Goal: Answer question/provide support

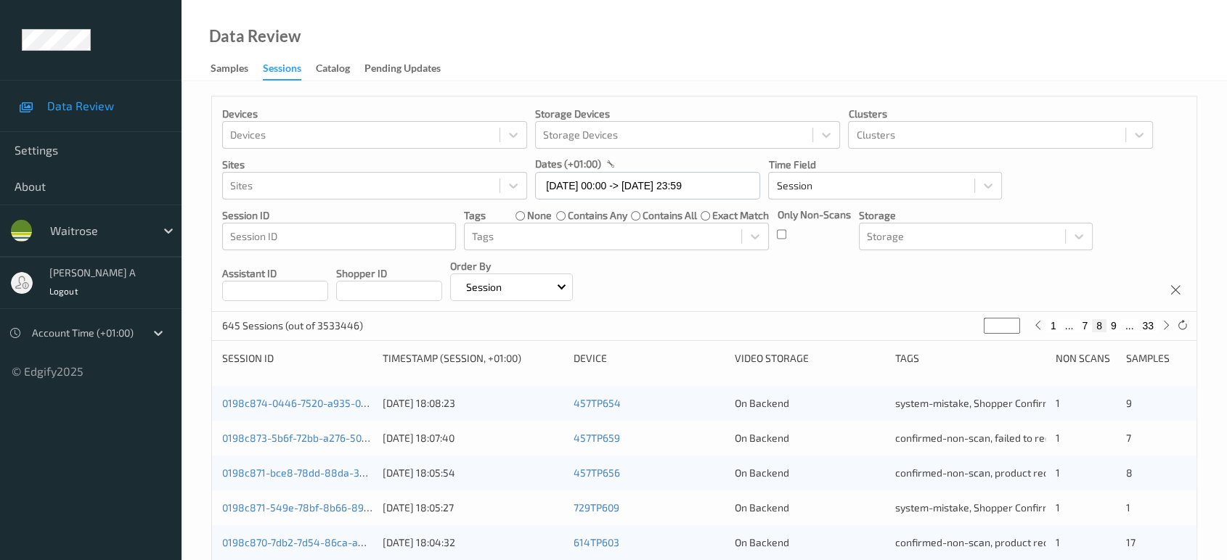
click at [994, 327] on input "*" at bounding box center [1002, 326] width 36 height 16
type input "*"
type input "**"
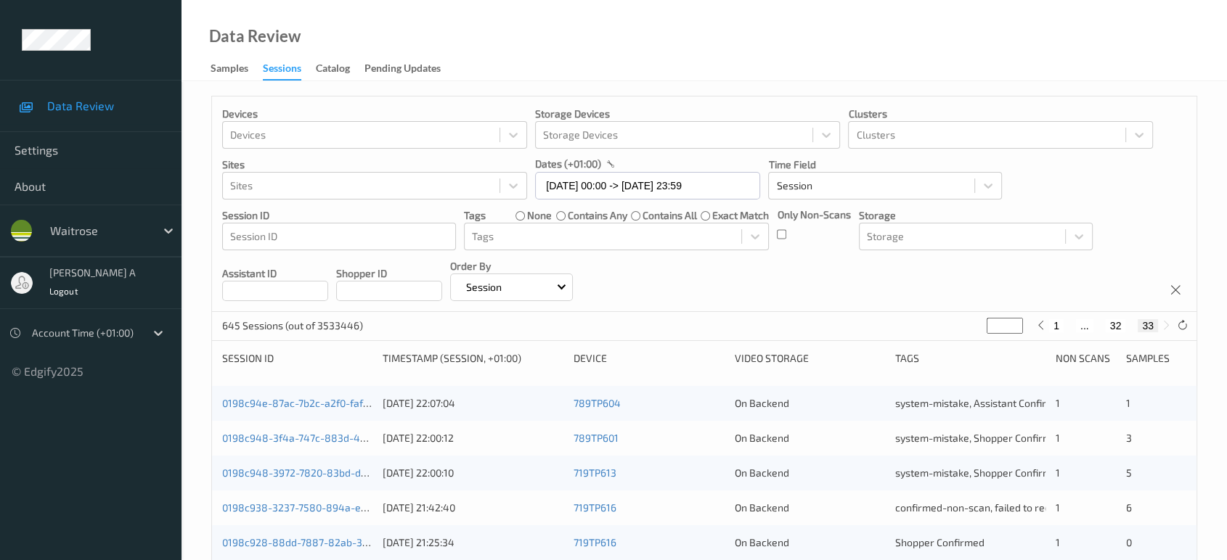
type input "*"
type input "**"
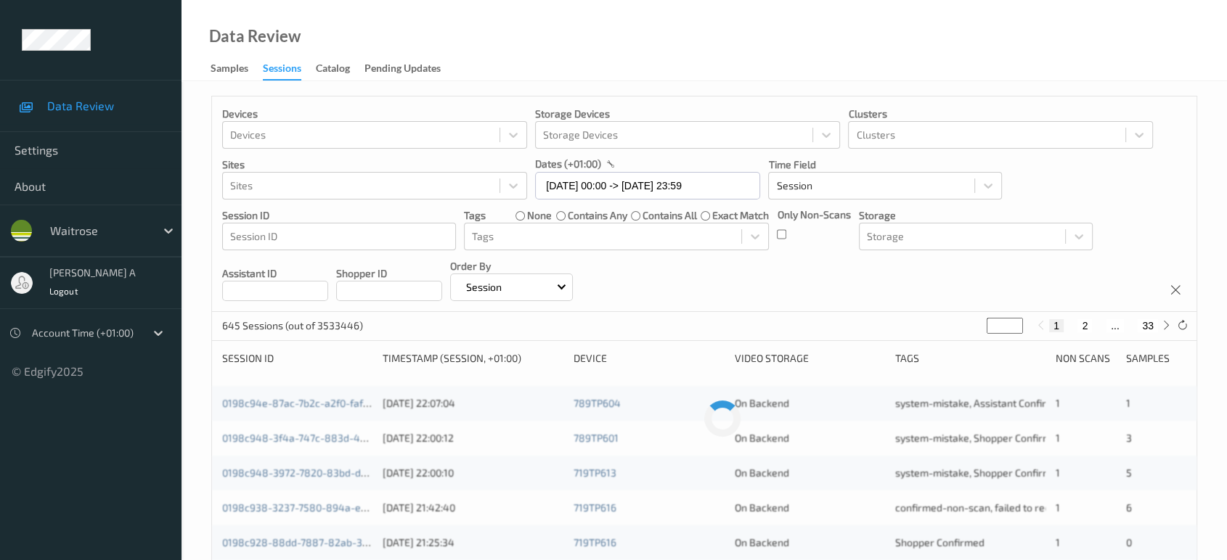
type input "**"
type input "*"
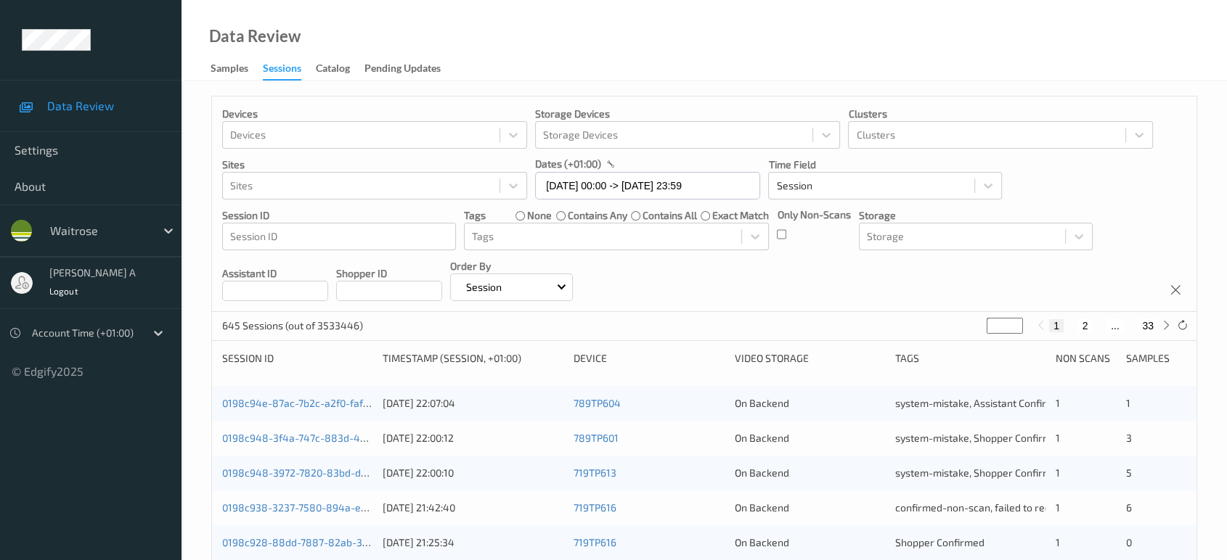
type input "**"
type input "*"
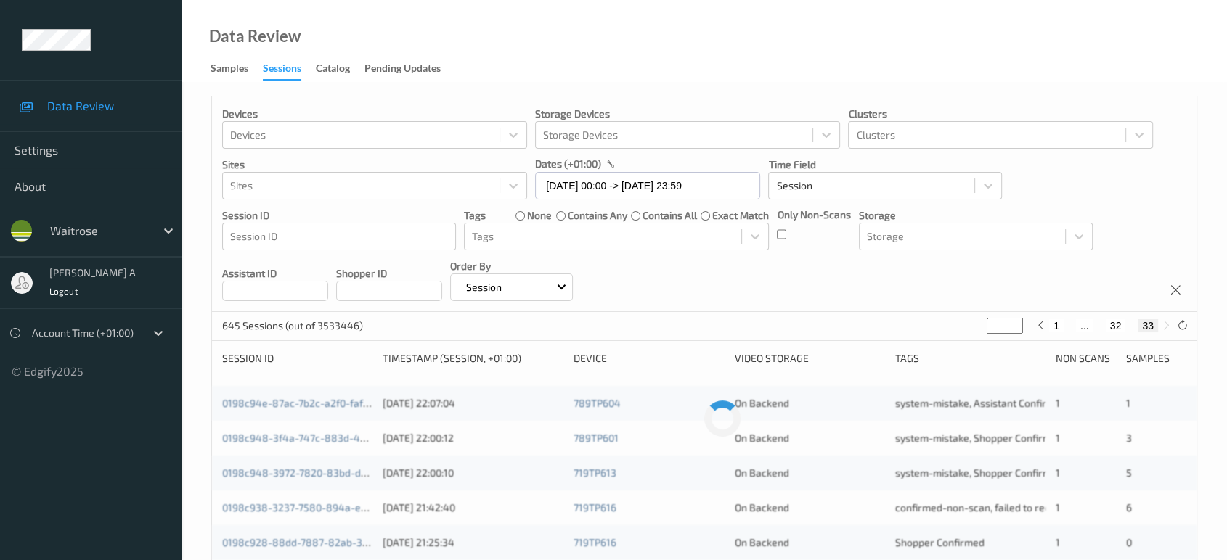
type input "*"
type input "**"
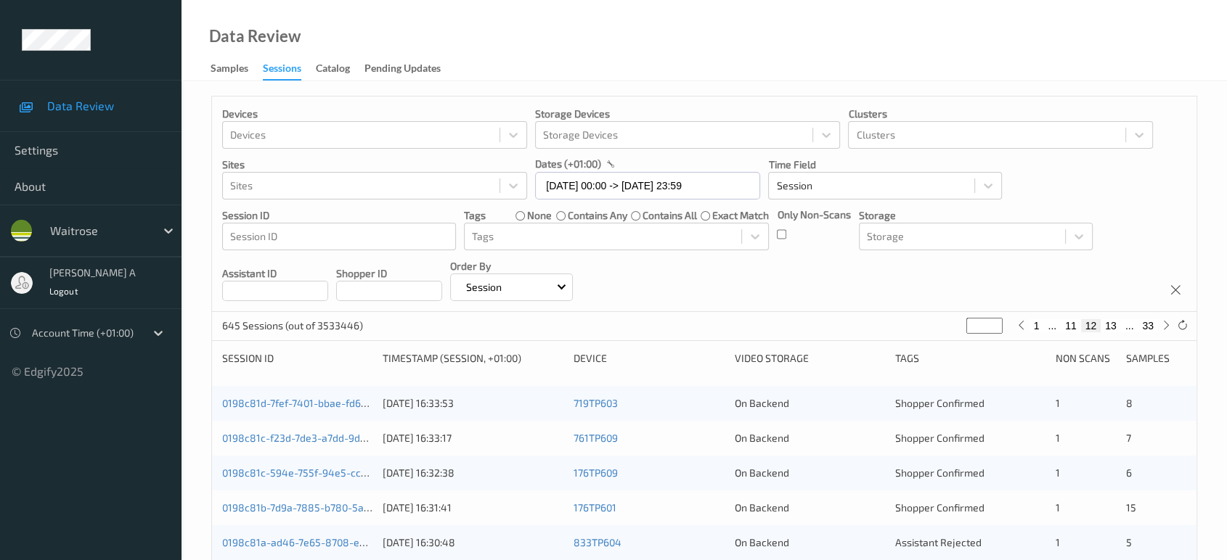
type input "**"
type input "*"
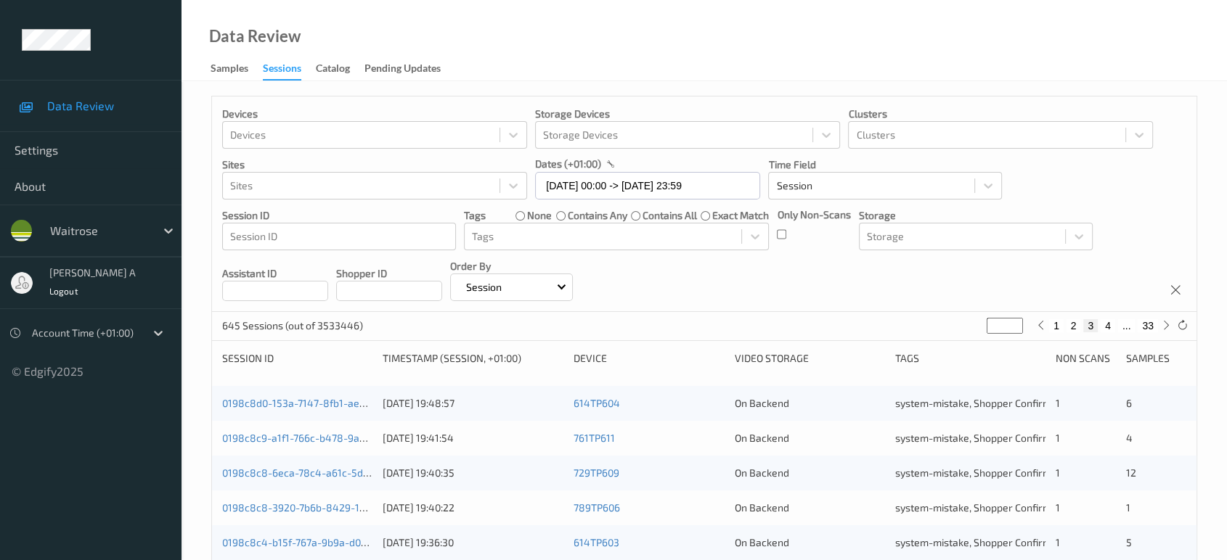
type input "*"
click at [989, 329] on input "*" at bounding box center [1004, 326] width 36 height 16
type input "**"
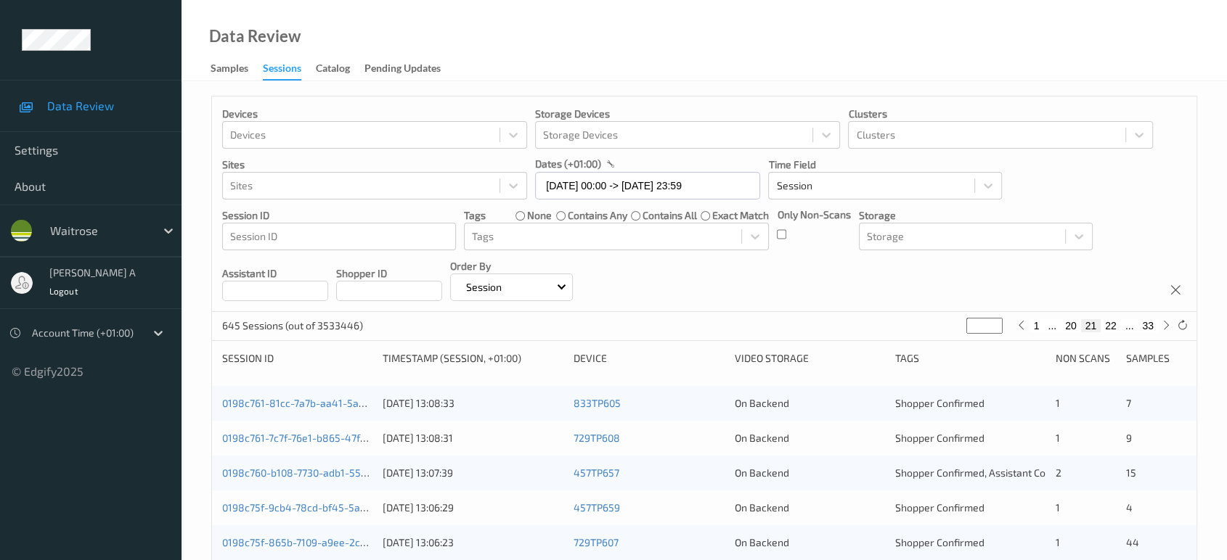
click at [941, 324] on div "645 Sessions (out of 3533446) ** 1 ... 20 21 22 ... 33" at bounding box center [704, 326] width 984 height 29
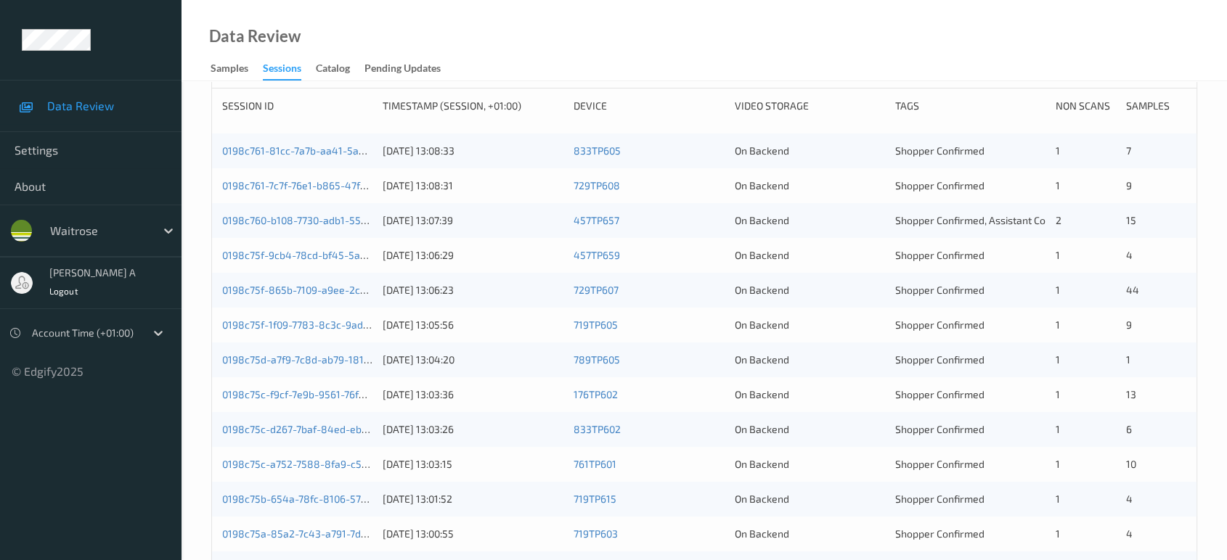
scroll to position [178, 0]
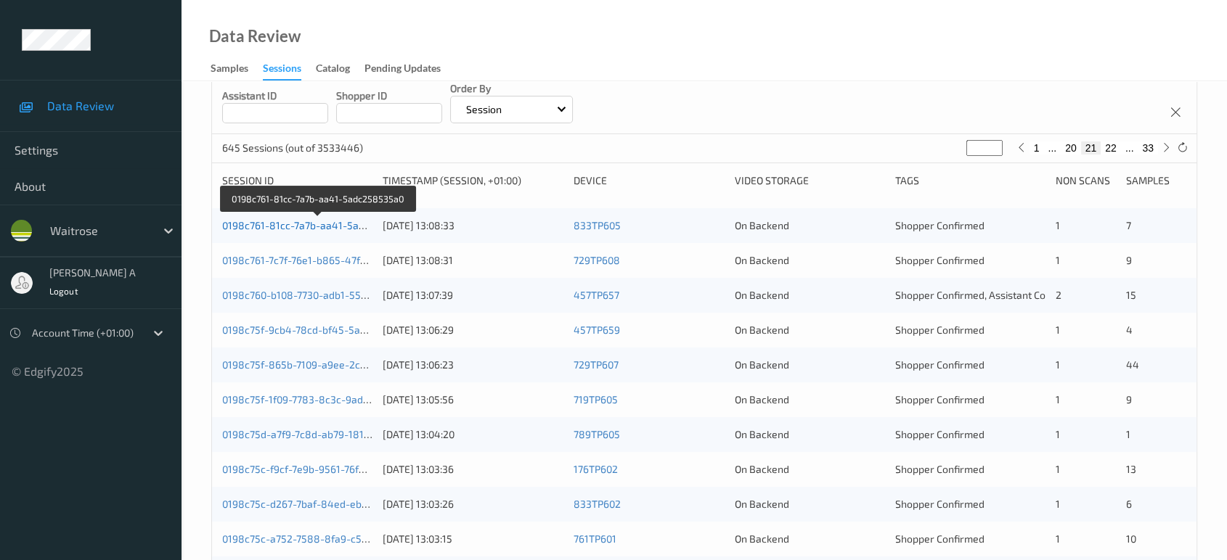
click at [295, 225] on link "0198c761-81cc-7a7b-aa41-5adc258535a0" at bounding box center [319, 225] width 195 height 12
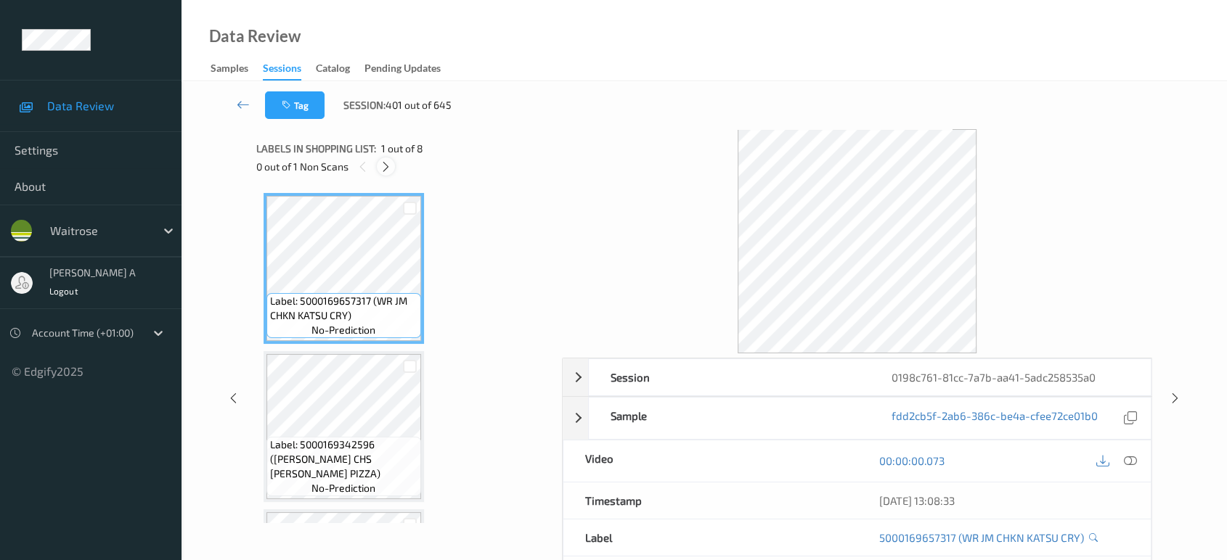
click at [385, 171] on icon at bounding box center [386, 166] width 12 height 13
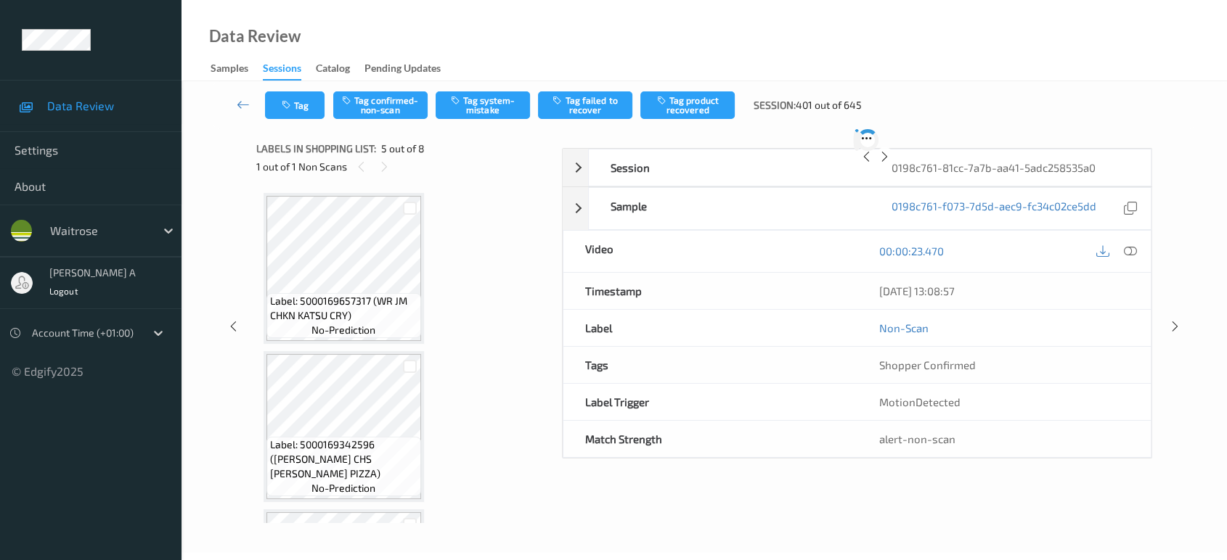
scroll to position [480, 0]
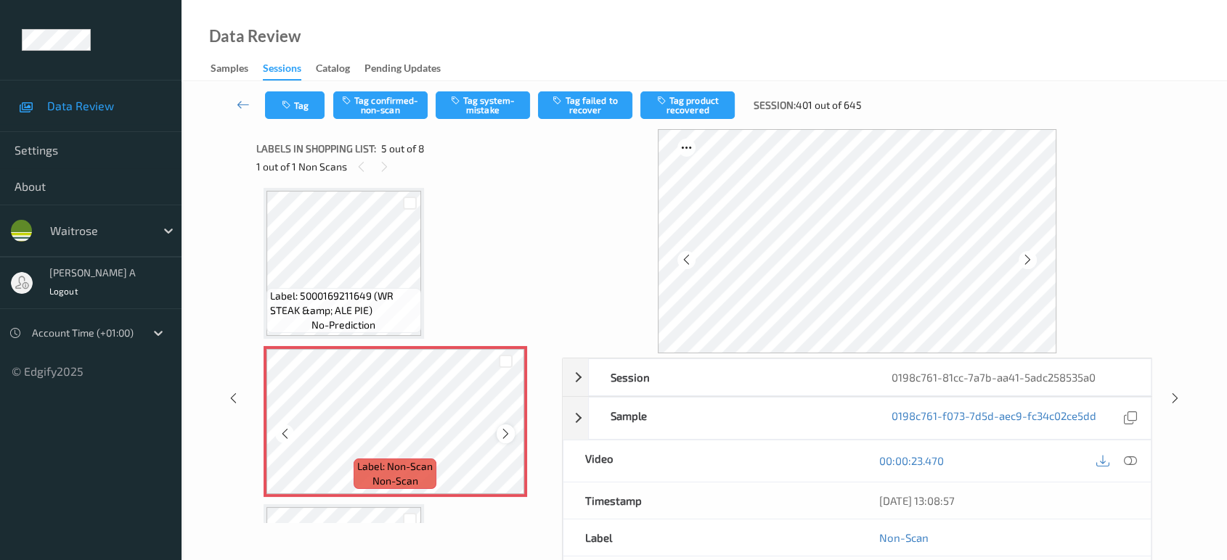
click at [505, 425] on div at bounding box center [505, 434] width 18 height 18
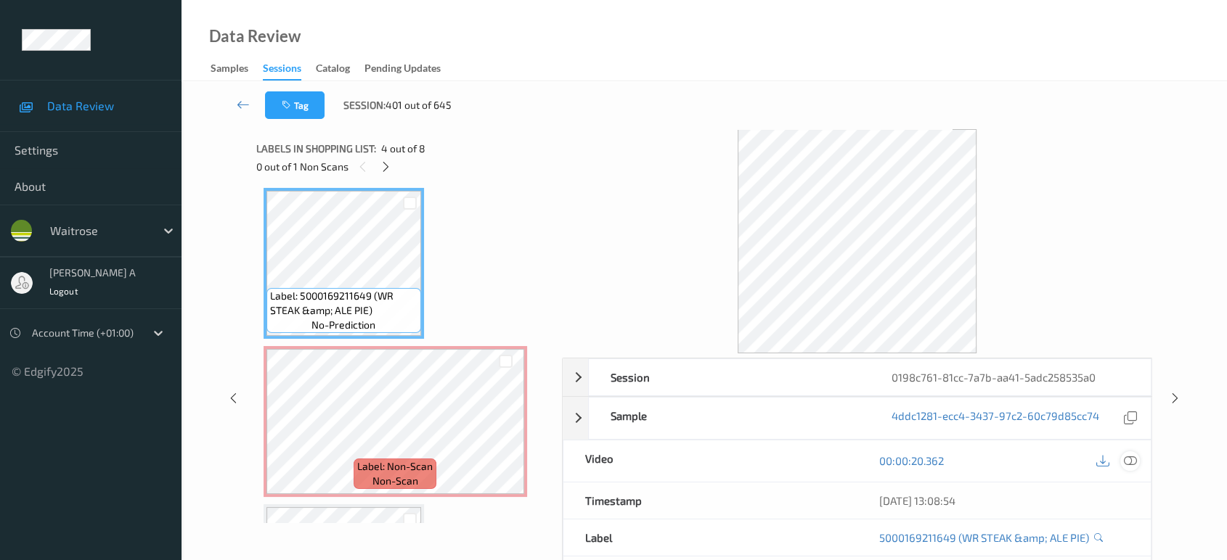
click at [1135, 459] on icon at bounding box center [1130, 460] width 13 height 13
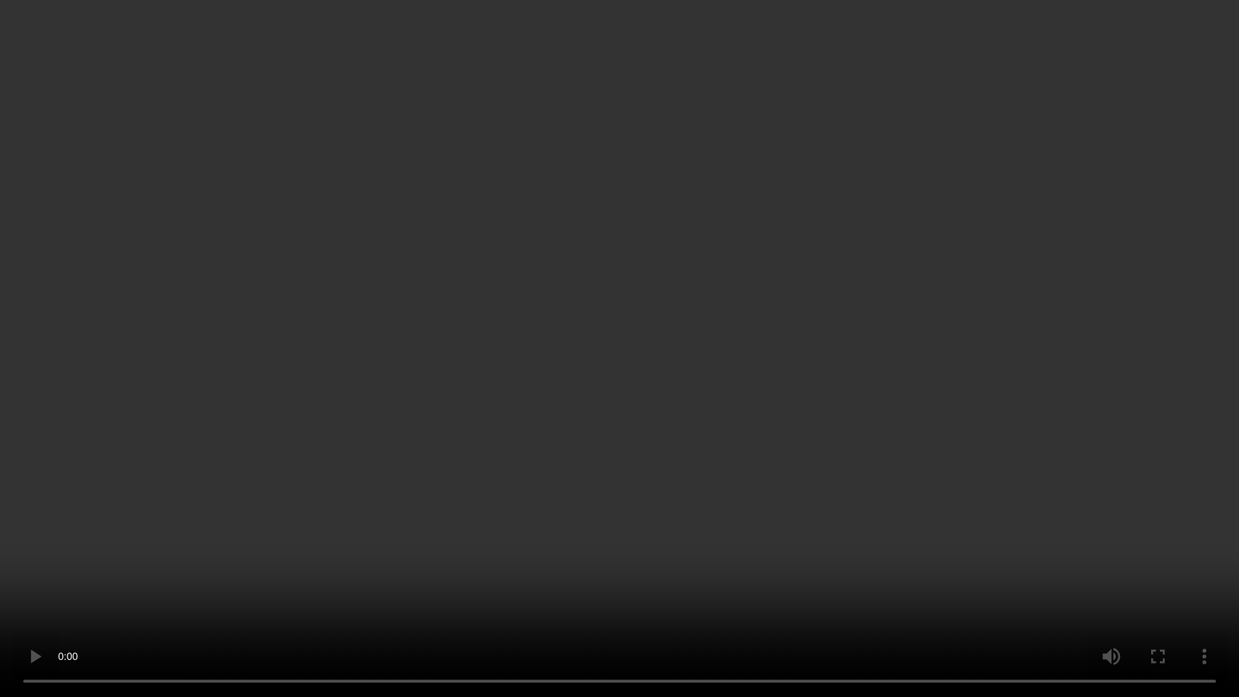
click at [613, 436] on video at bounding box center [619, 348] width 1239 height 697
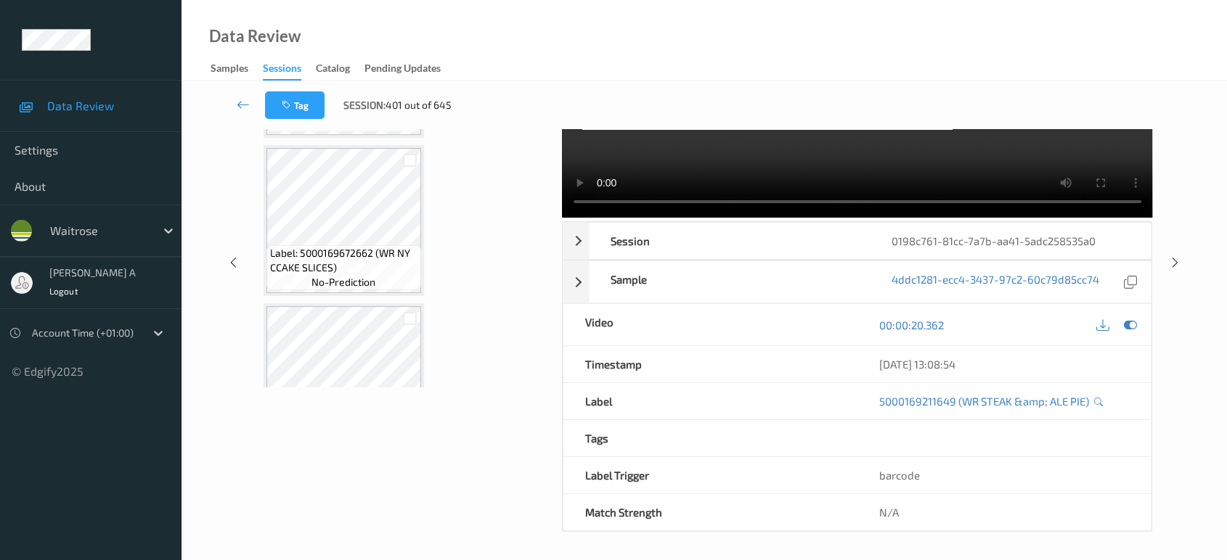
scroll to position [849, 0]
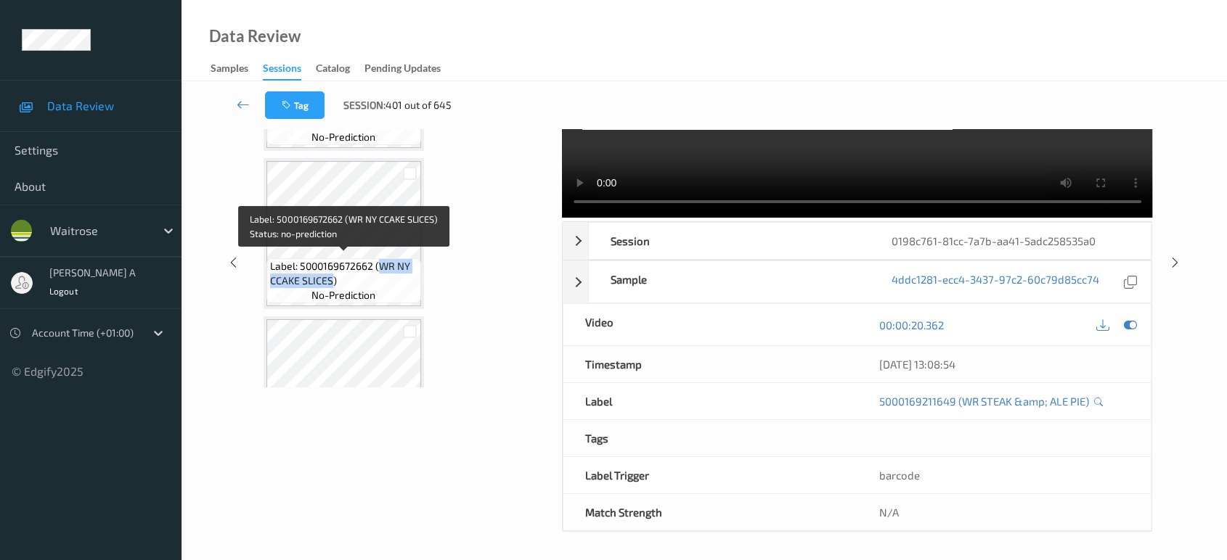
drag, startPoint x: 383, startPoint y: 257, endPoint x: 332, endPoint y: 278, distance: 55.0
click at [332, 278] on span "Label: 5000169672662 (WR NY CCAKE SLICES)" at bounding box center [343, 273] width 147 height 29
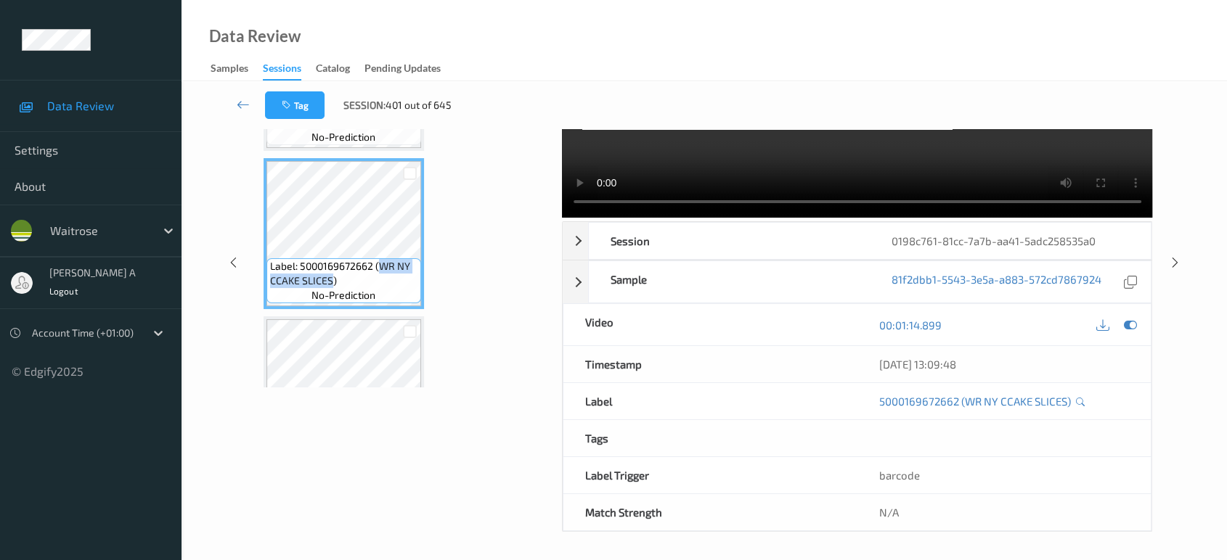
copy span "WR NY CCAKE SLICES"
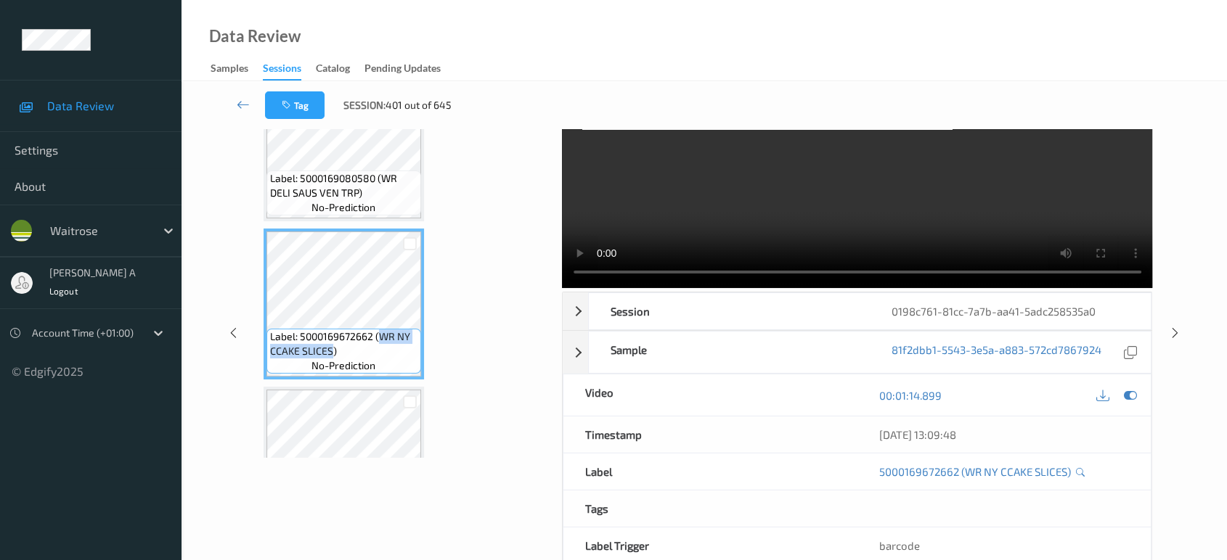
scroll to position [0, 0]
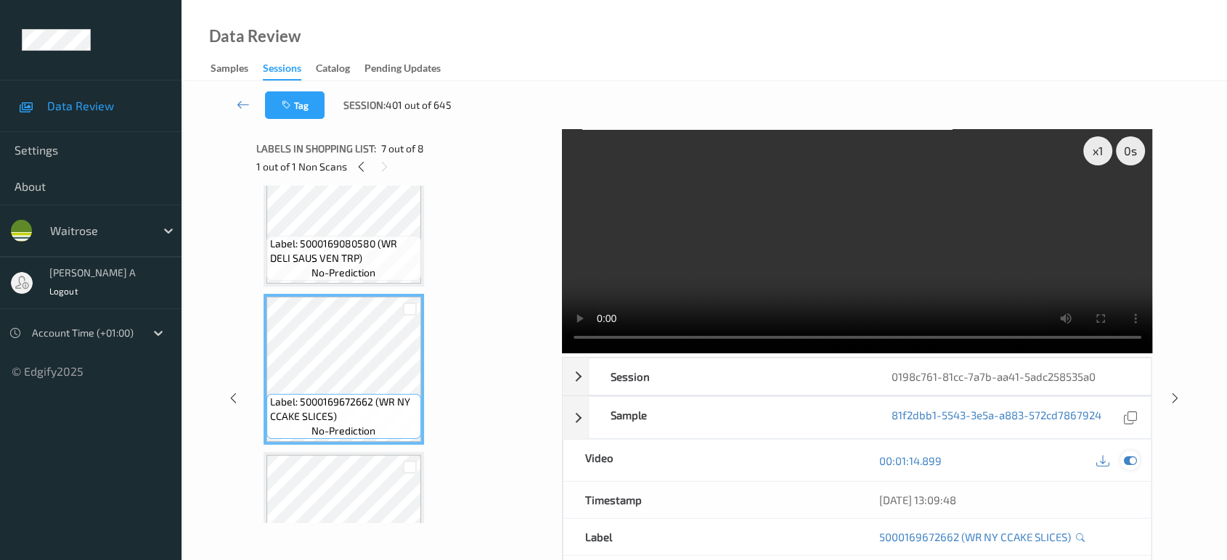
click at [1129, 465] on icon at bounding box center [1130, 460] width 13 height 13
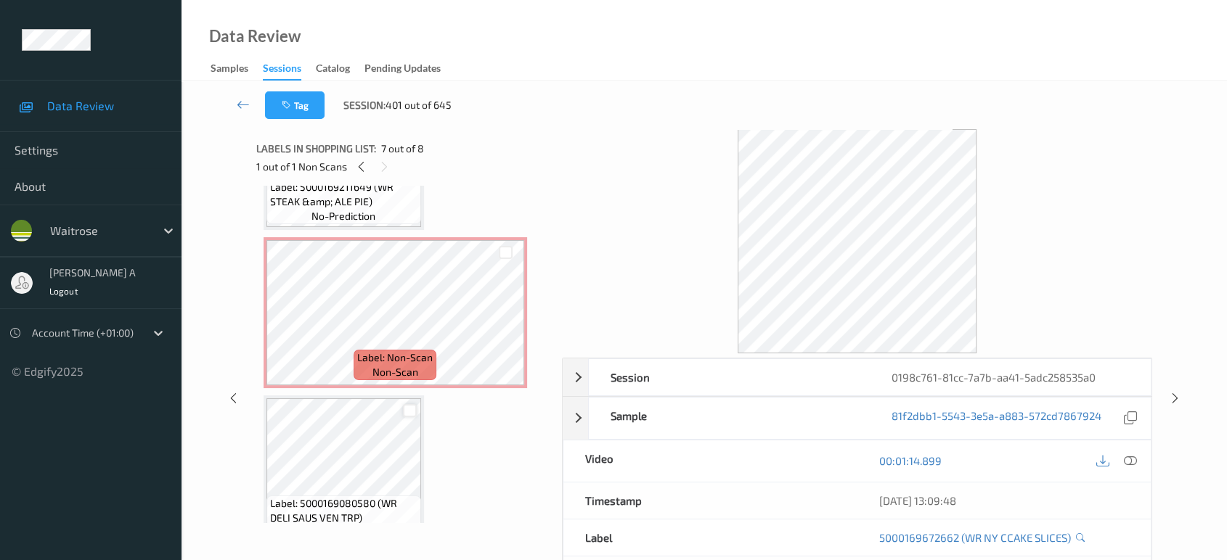
scroll to position [607, 0]
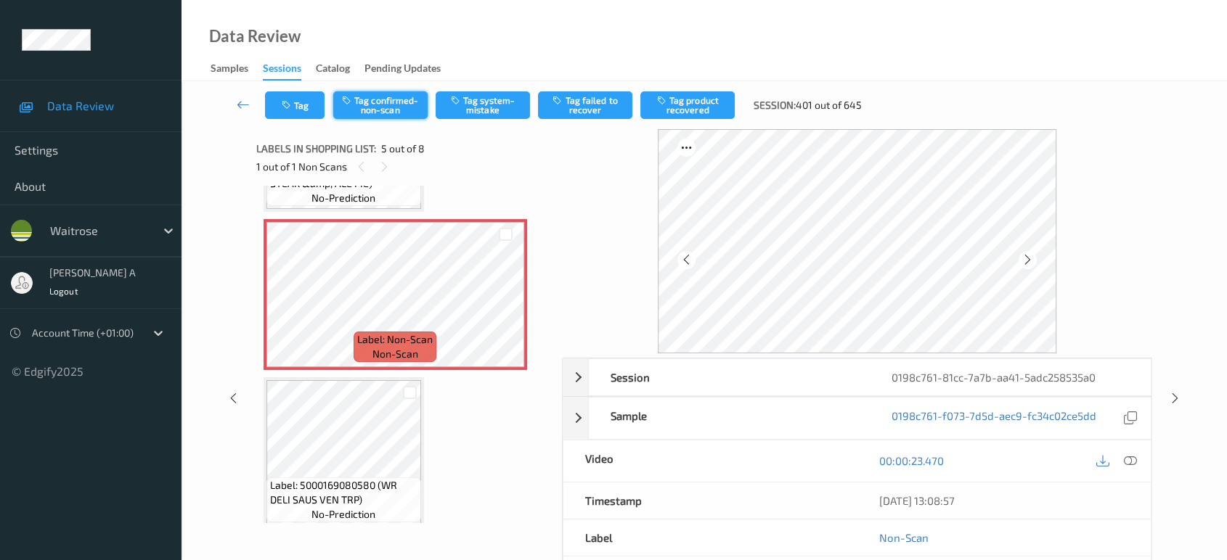
click at [375, 110] on button "Tag confirmed-non-scan" at bounding box center [380, 105] width 94 height 28
click at [676, 104] on button "Tag product recovered" at bounding box center [687, 105] width 94 height 28
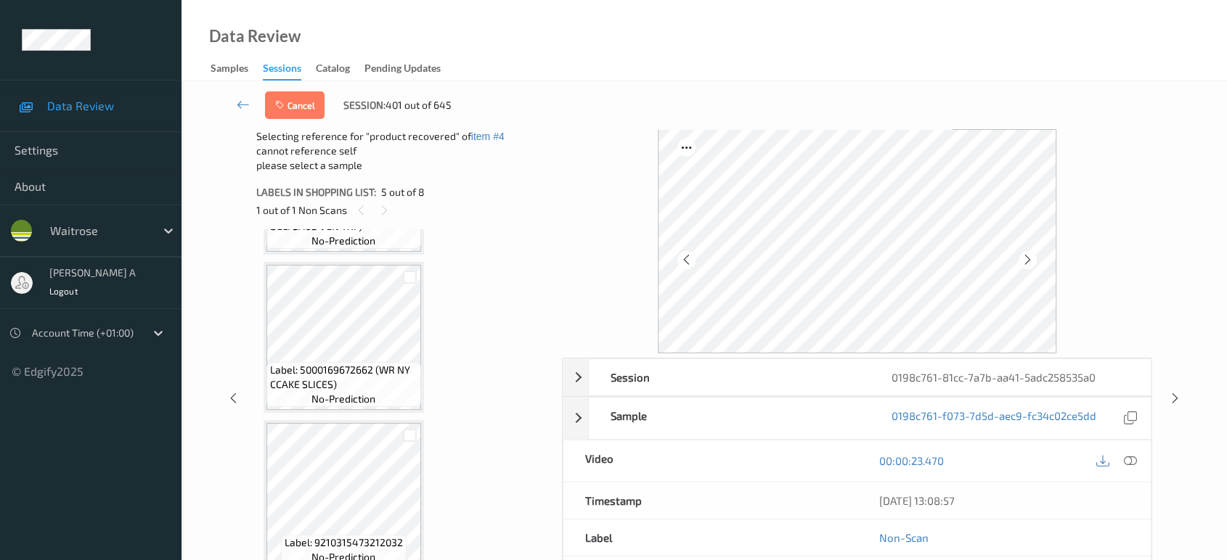
scroll to position [929, 0]
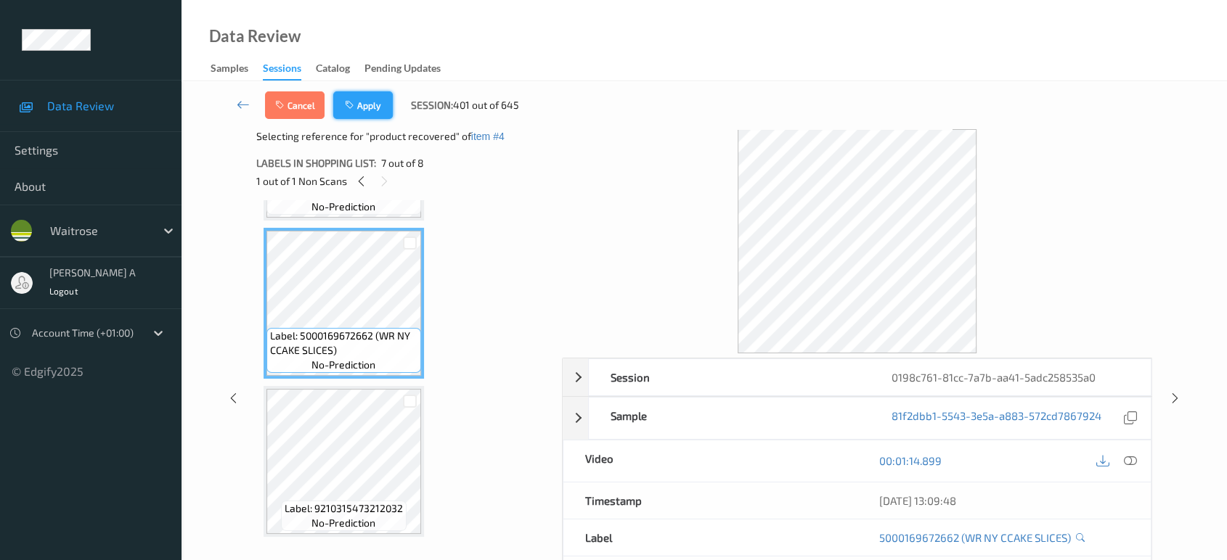
click at [377, 108] on button "Apply" at bounding box center [363, 105] width 60 height 28
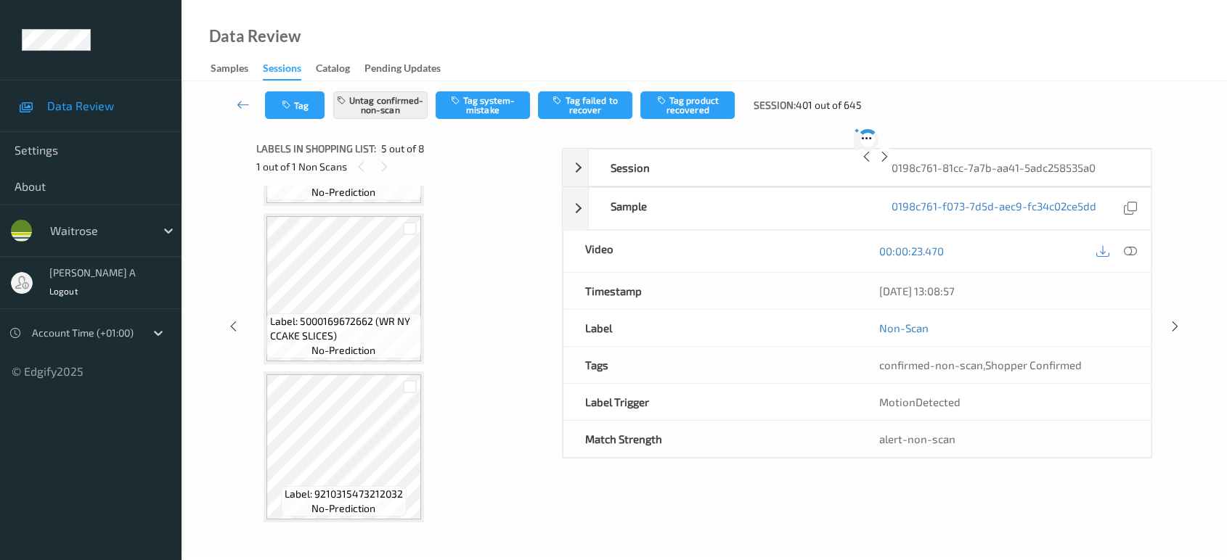
scroll to position [480, 0]
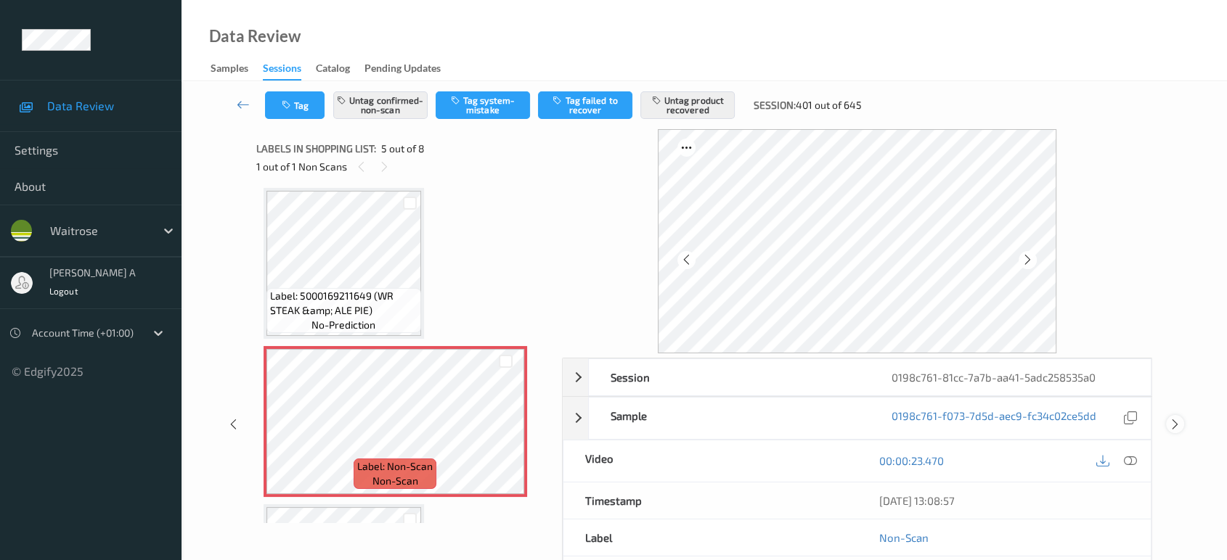
click at [1175, 424] on icon at bounding box center [1175, 424] width 12 height 13
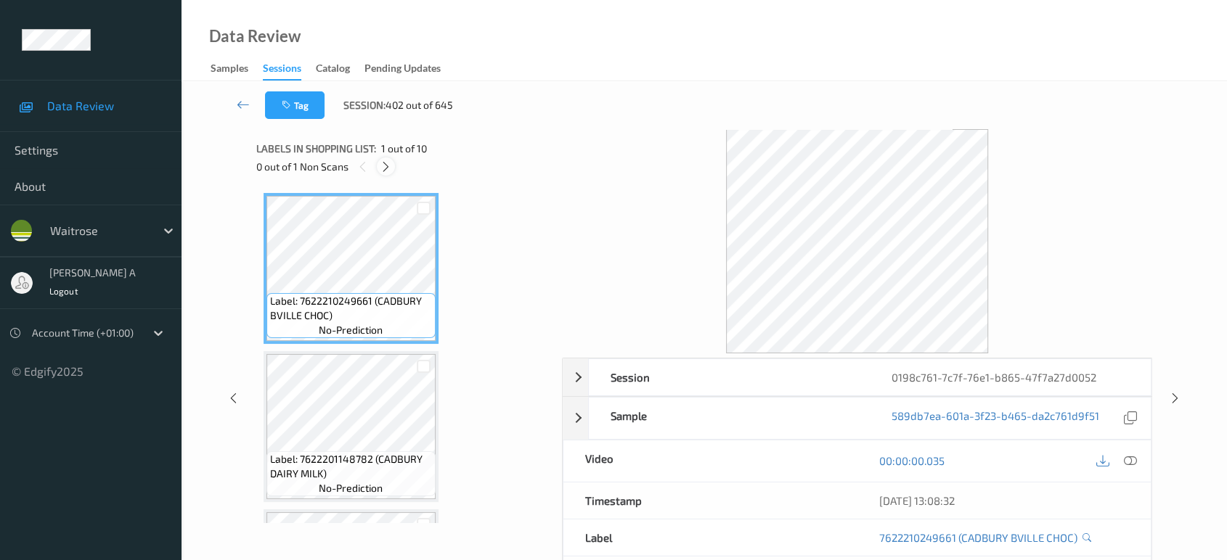
click at [386, 164] on icon at bounding box center [386, 166] width 12 height 13
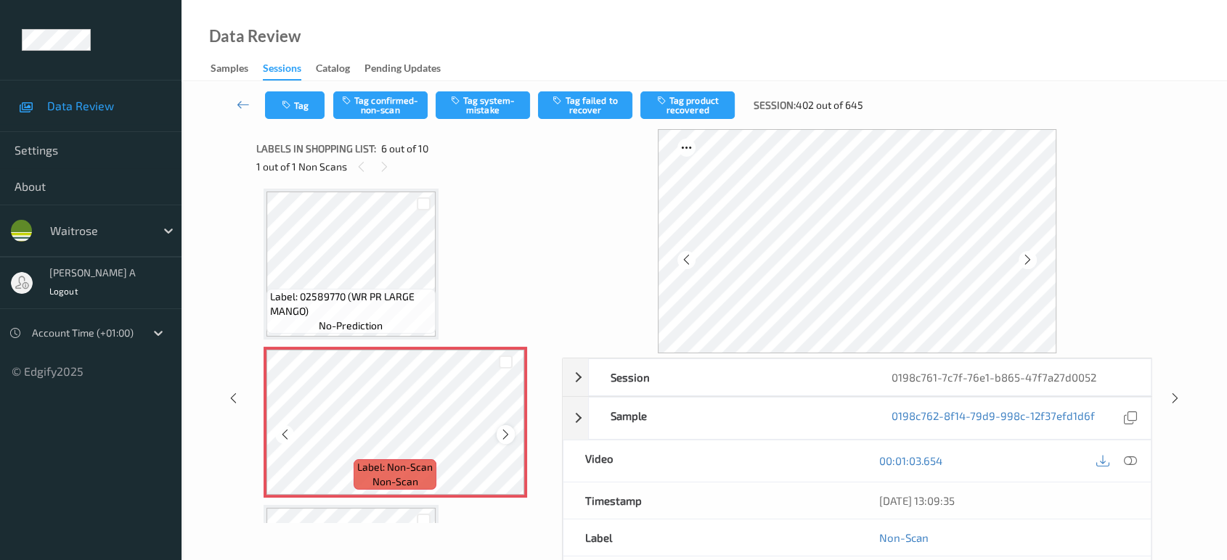
click at [504, 434] on icon at bounding box center [505, 434] width 12 height 13
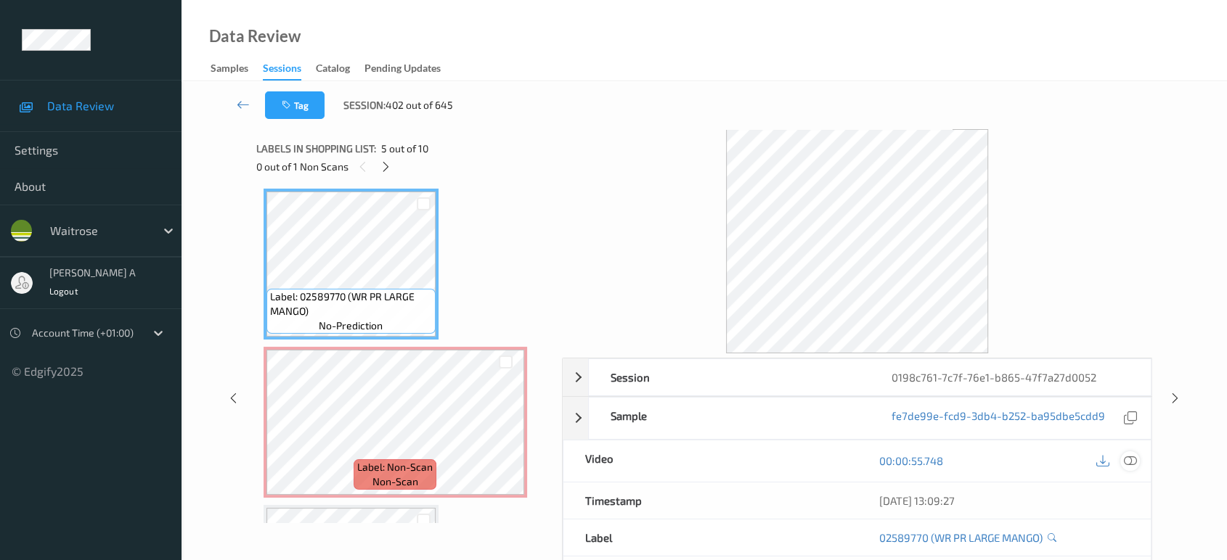
click at [1127, 459] on icon at bounding box center [1130, 460] width 13 height 13
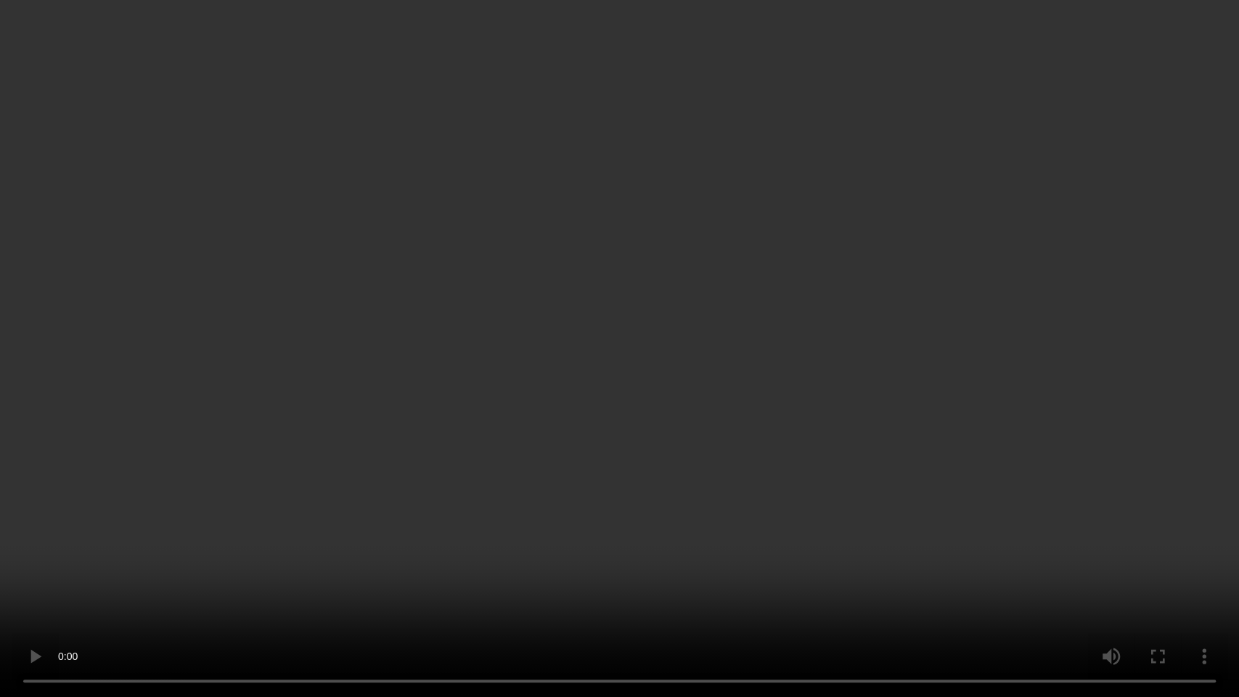
click at [267, 330] on video at bounding box center [619, 348] width 1239 height 697
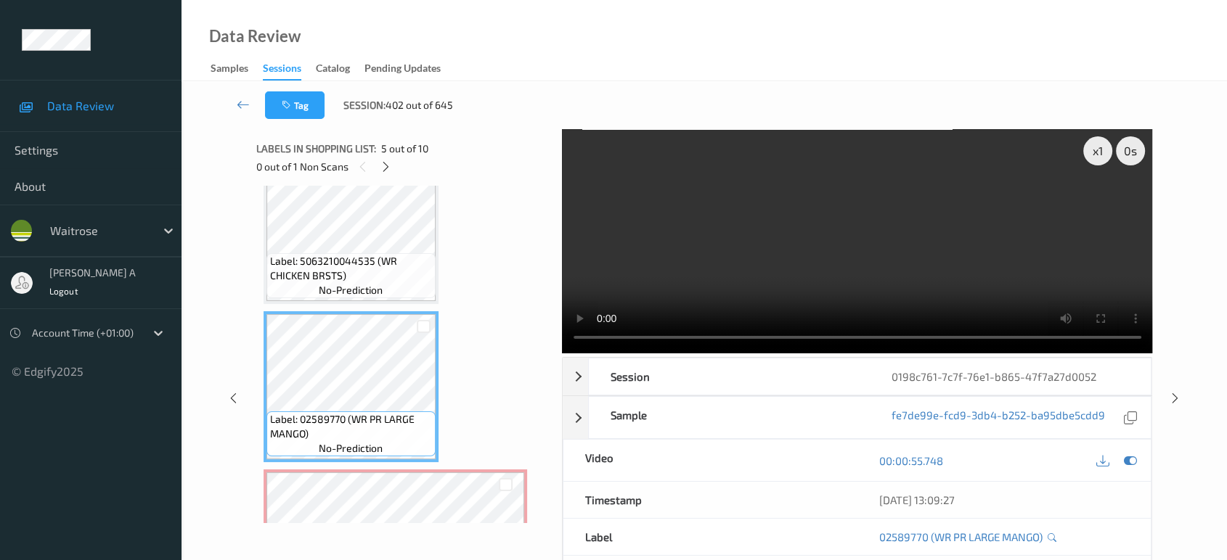
scroll to position [519, 0]
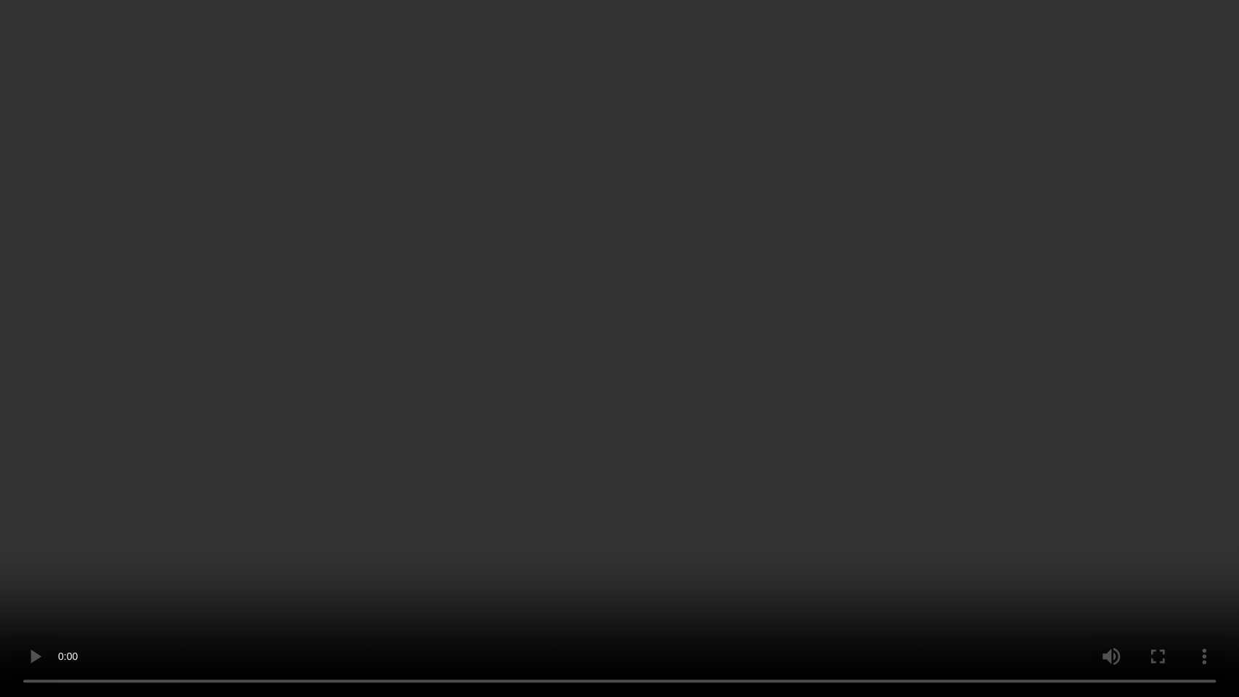
click at [642, 384] on video at bounding box center [619, 348] width 1239 height 697
click at [496, 482] on video at bounding box center [619, 348] width 1239 height 697
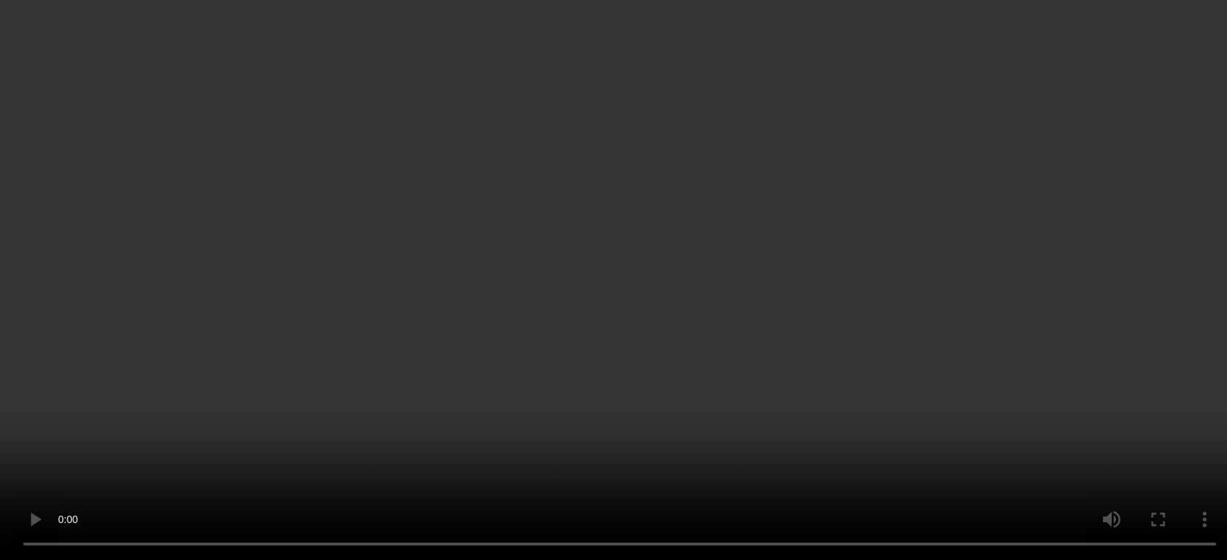
scroll to position [600, 0]
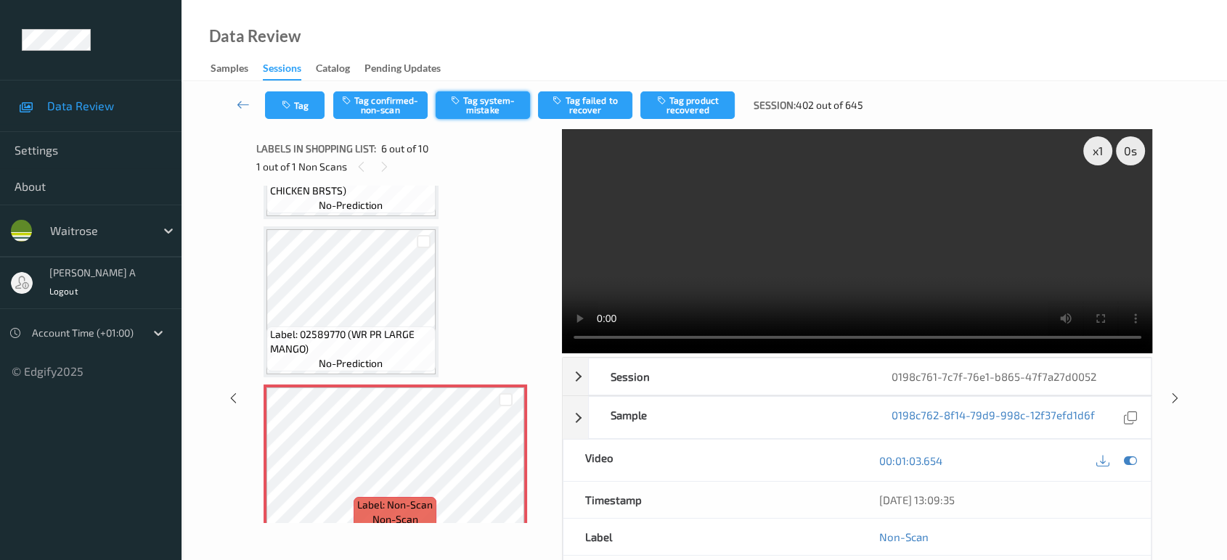
click at [477, 97] on button "Tag system-mistake" at bounding box center [483, 105] width 94 height 28
click at [308, 111] on button "Tag" at bounding box center [295, 105] width 60 height 28
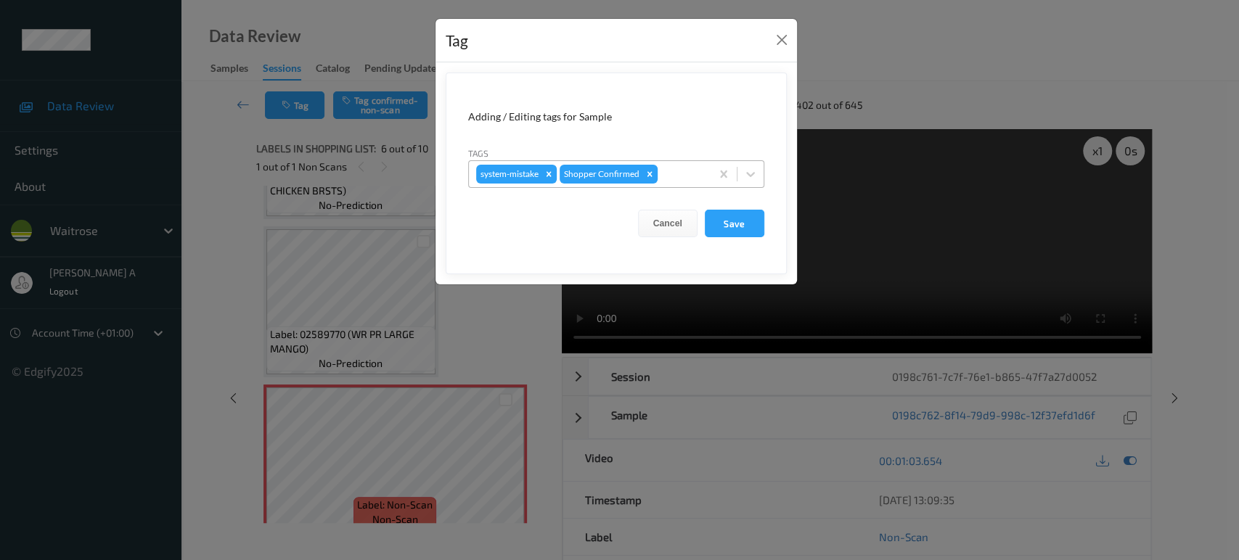
click at [695, 169] on div at bounding box center [682, 173] width 43 height 17
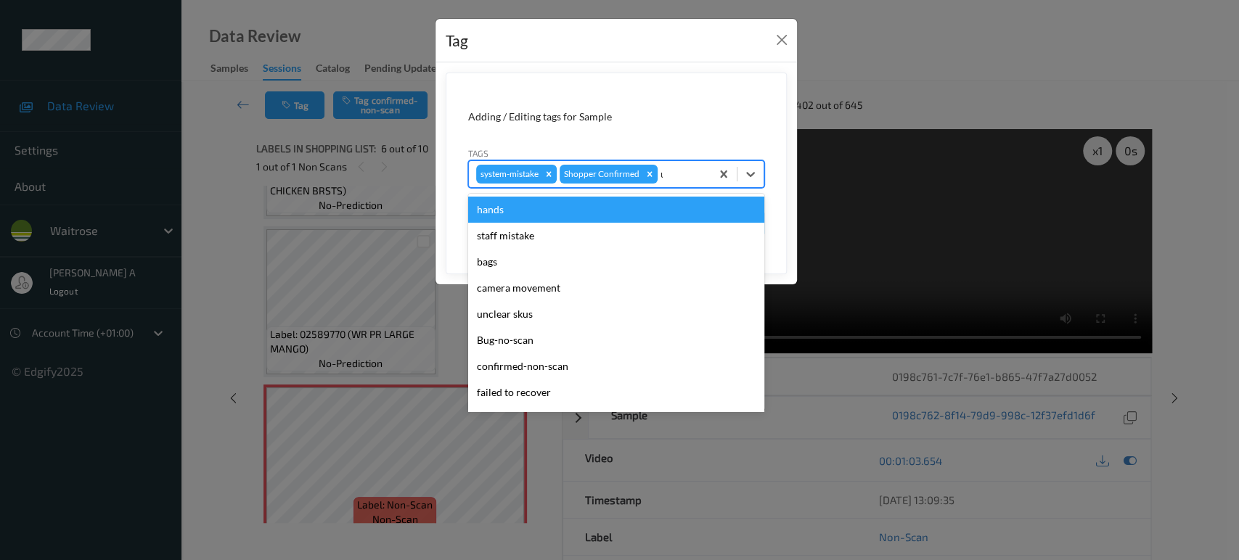
type input "un"
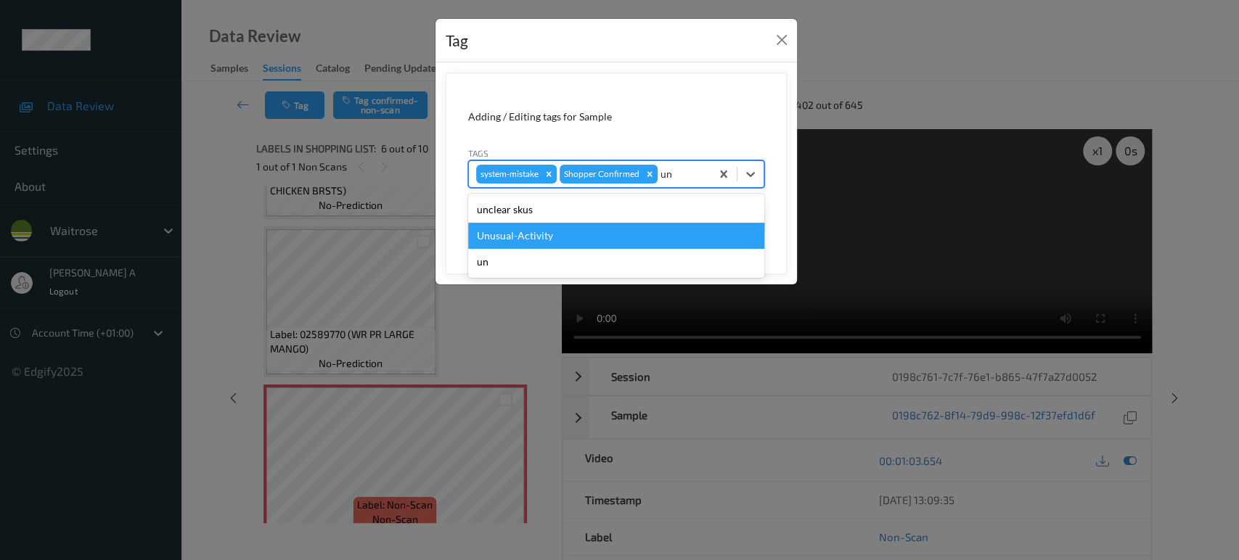
click at [557, 242] on div "Unusual-Activity" at bounding box center [616, 236] width 296 height 26
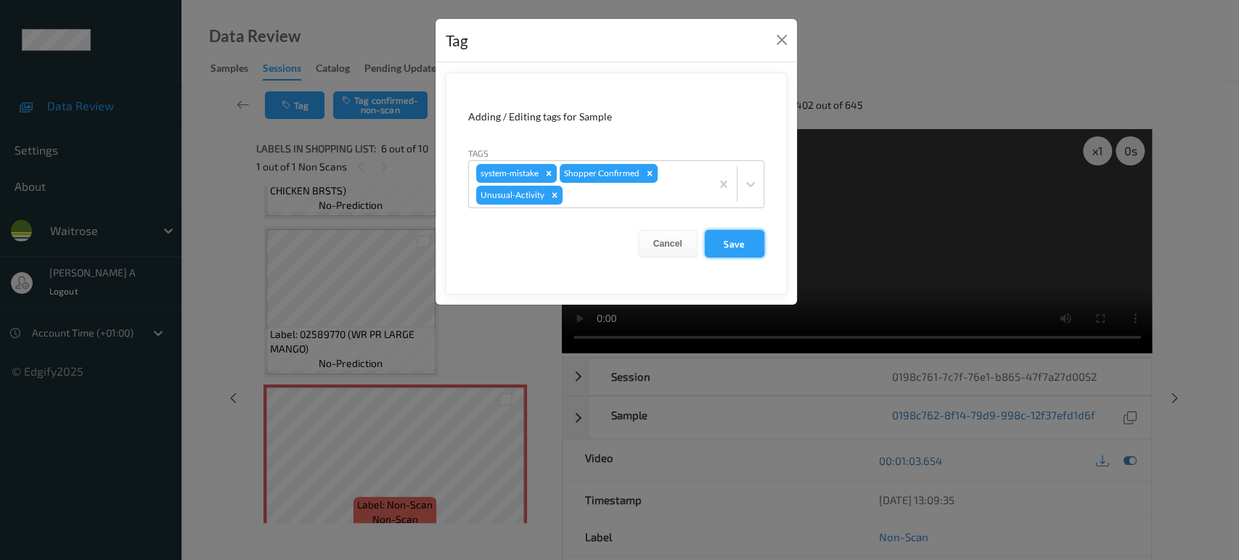
click at [732, 250] on button "Save" at bounding box center [735, 244] width 60 height 28
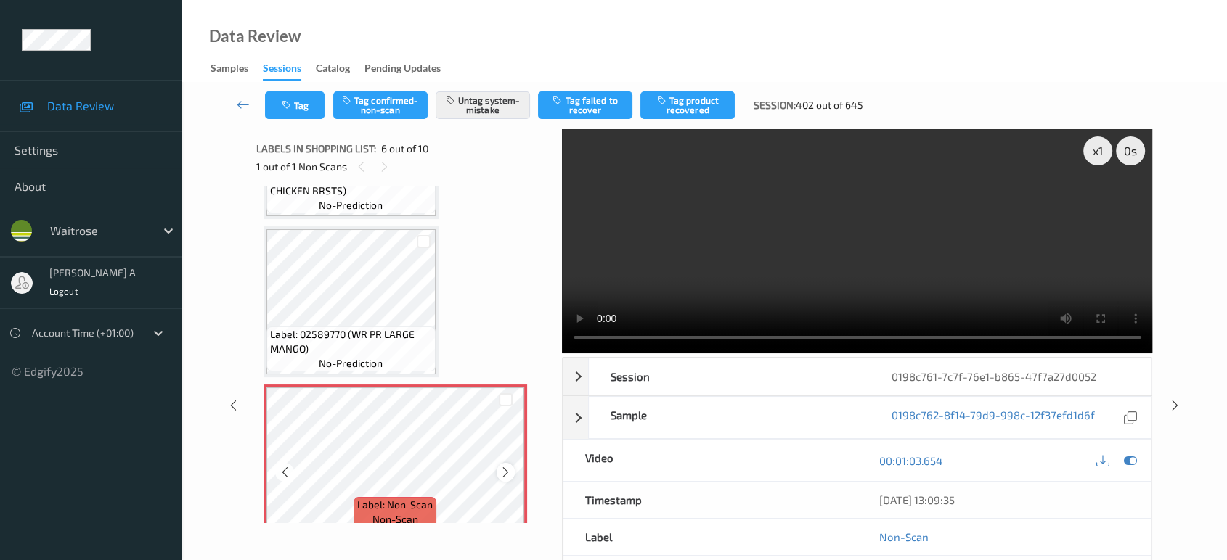
click at [503, 470] on icon at bounding box center [505, 472] width 12 height 13
click at [301, 110] on button "Tag" at bounding box center [295, 105] width 60 height 28
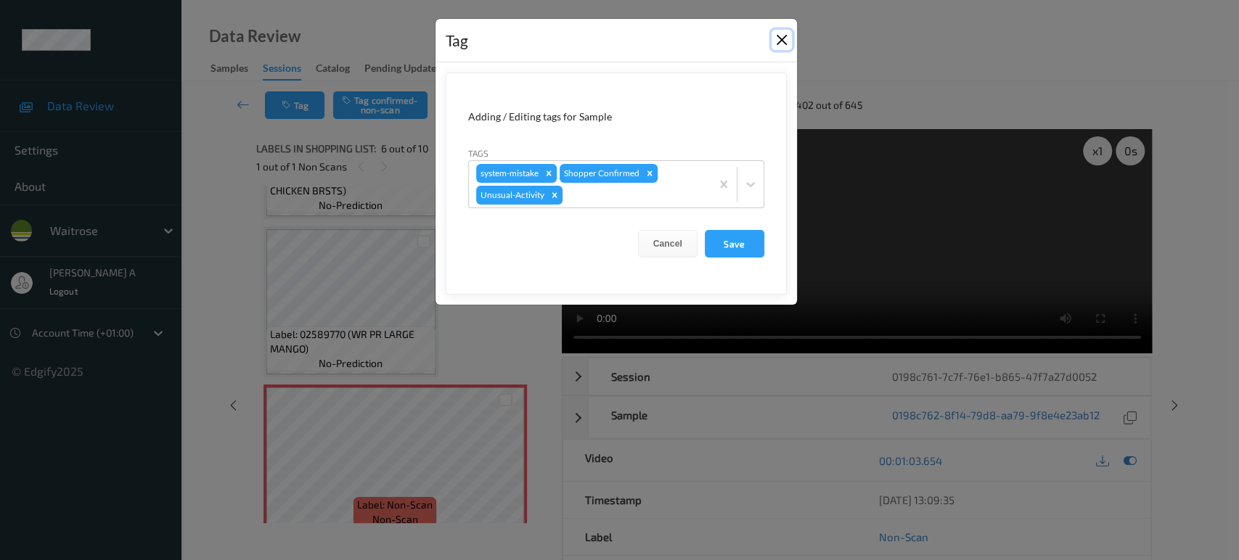
click at [790, 36] on button "Close" at bounding box center [782, 40] width 20 height 20
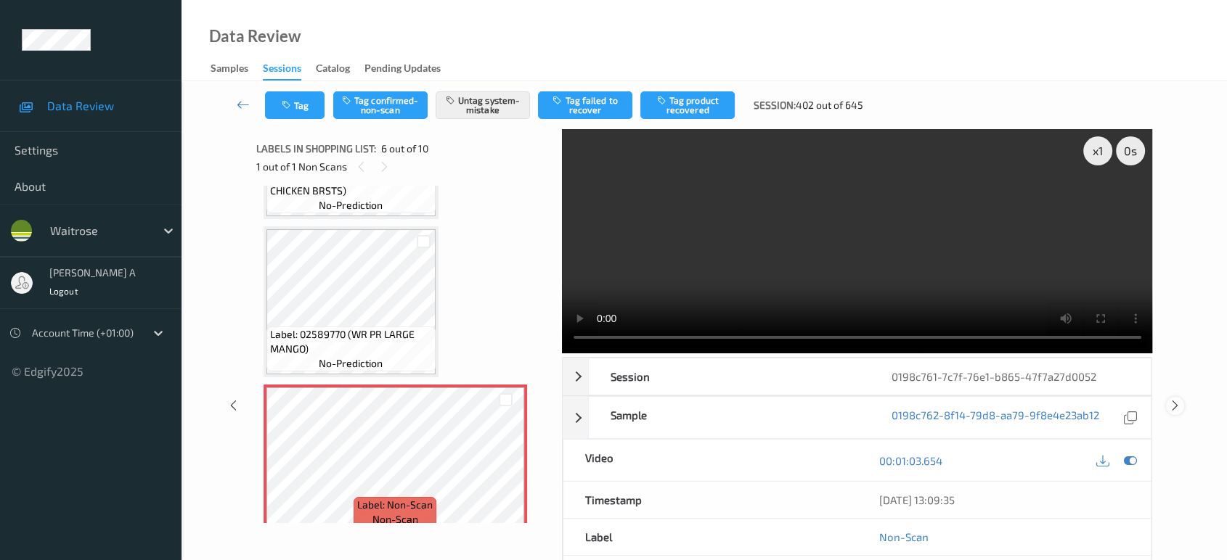
click at [1175, 405] on icon at bounding box center [1175, 405] width 12 height 13
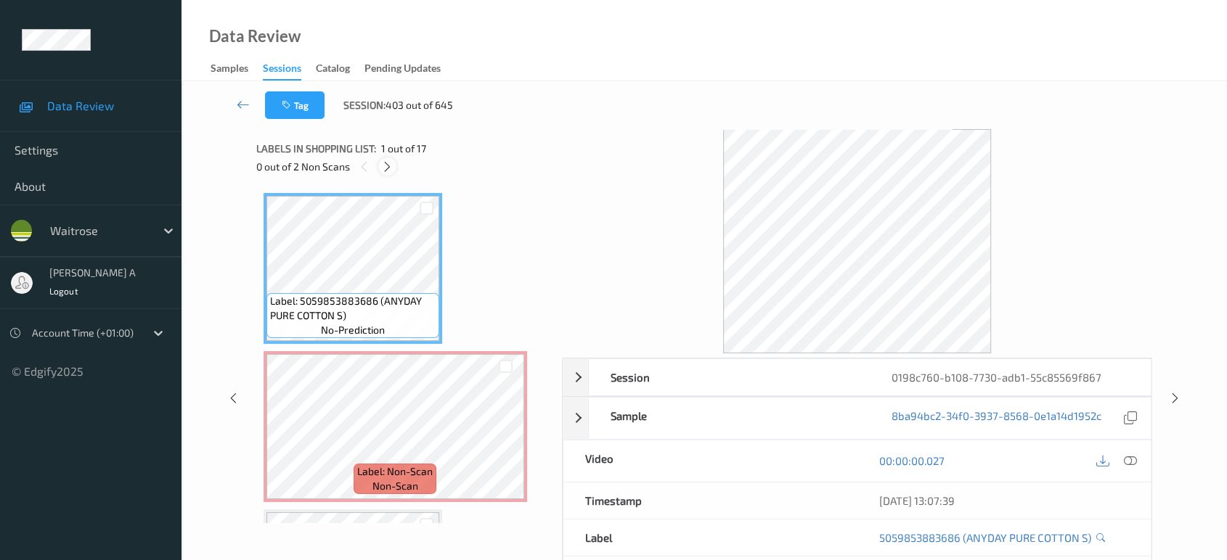
click at [389, 167] on icon at bounding box center [387, 166] width 12 height 13
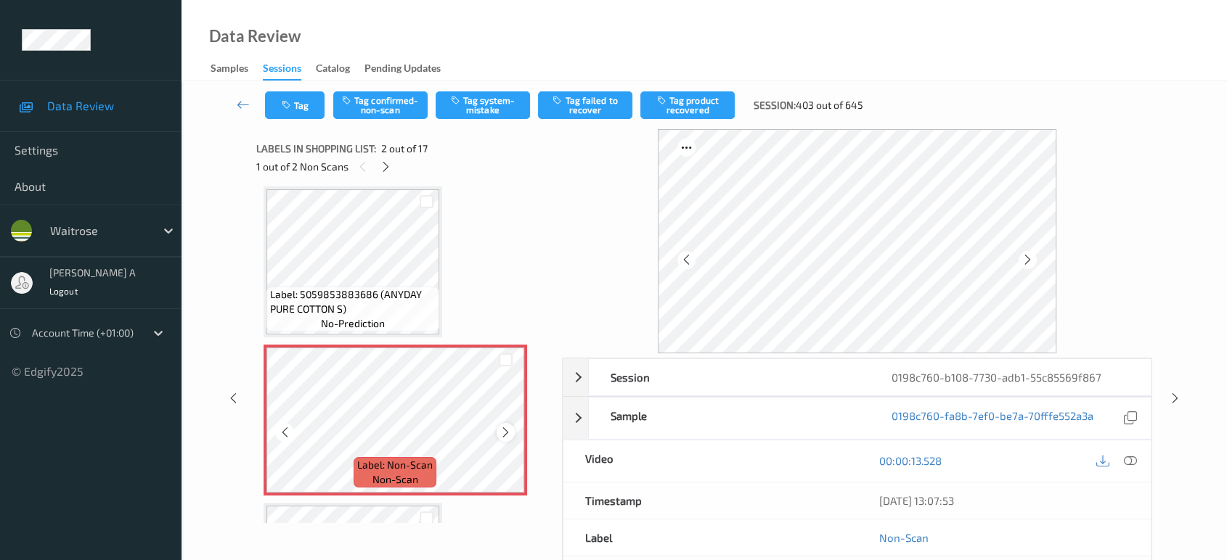
click at [500, 430] on icon at bounding box center [505, 432] width 12 height 13
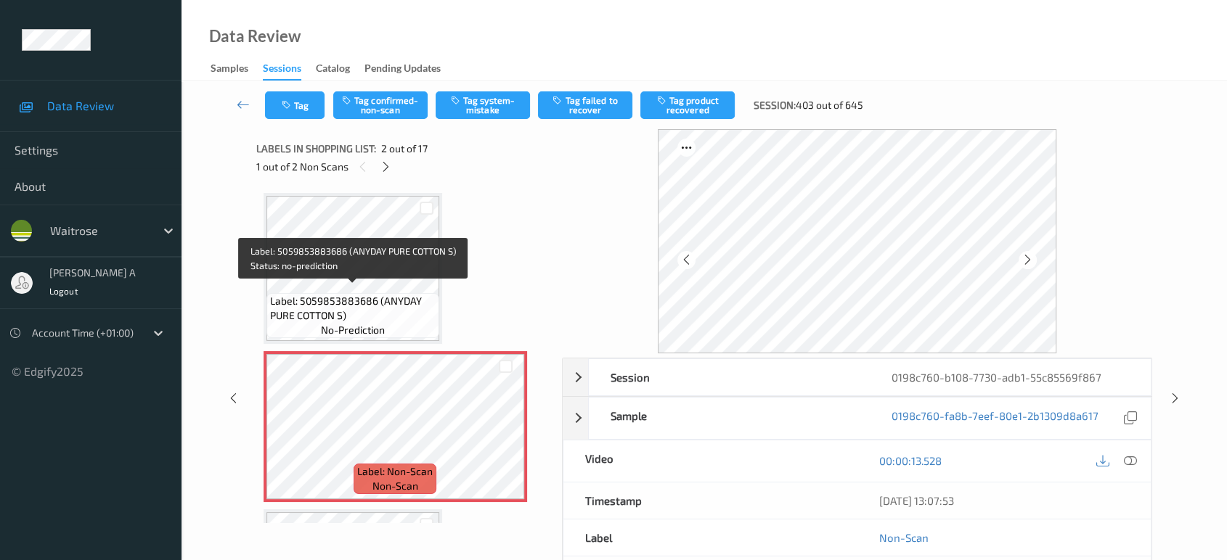
scroll to position [0, 0]
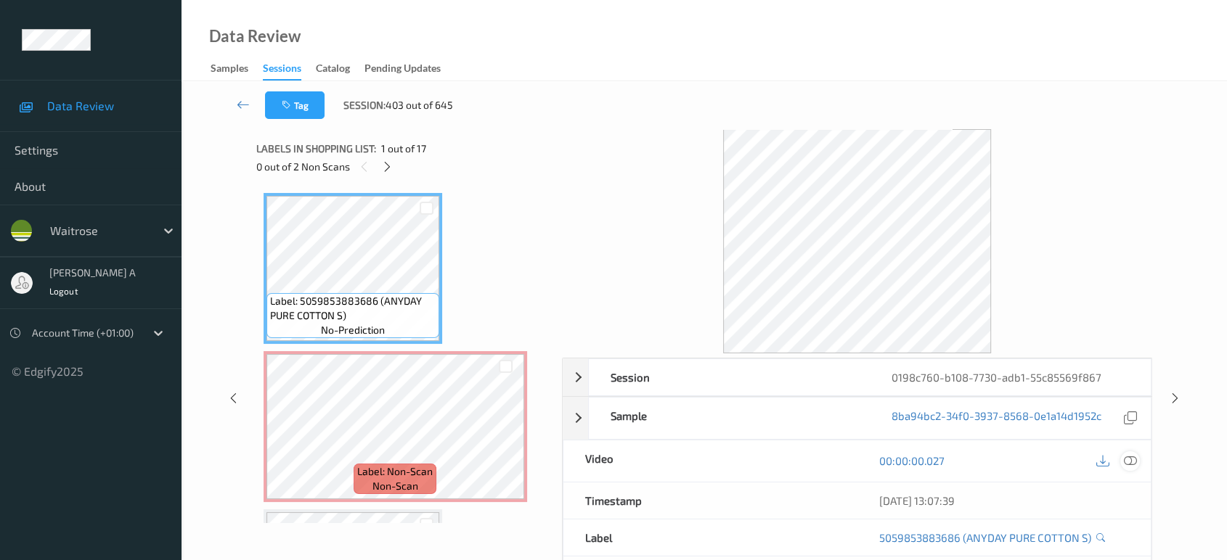
click at [1133, 461] on icon at bounding box center [1130, 460] width 13 height 13
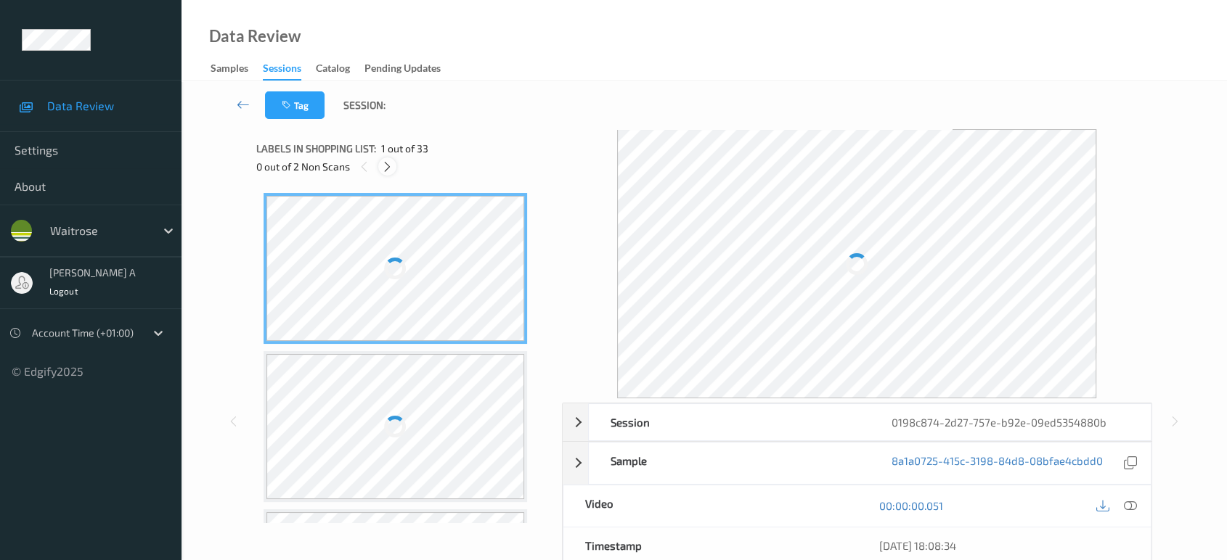
click at [391, 166] on icon at bounding box center [387, 166] width 12 height 13
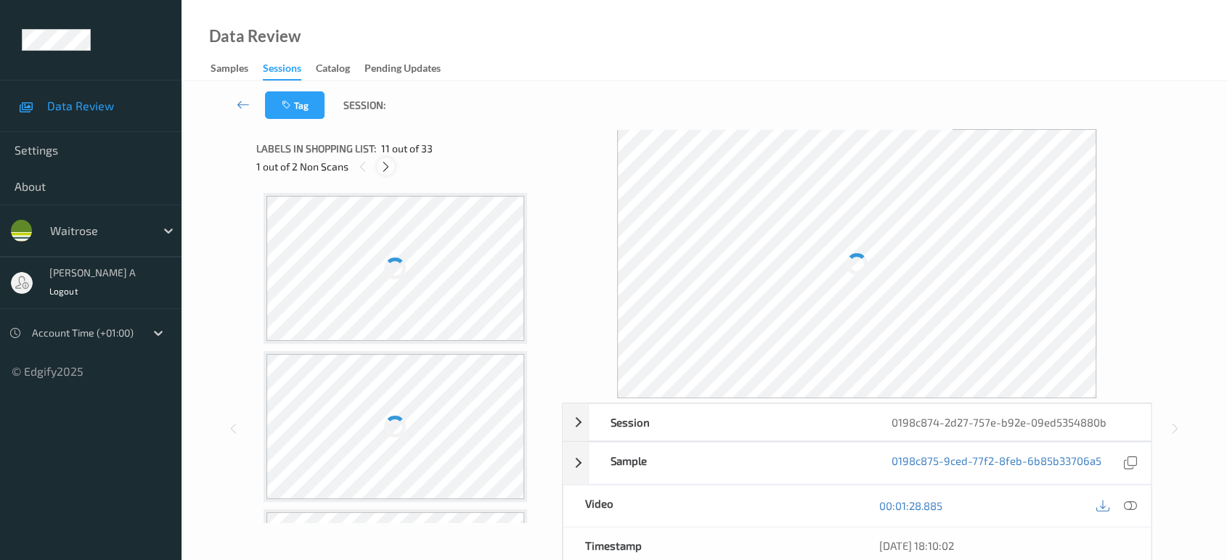
scroll to position [1426, 0]
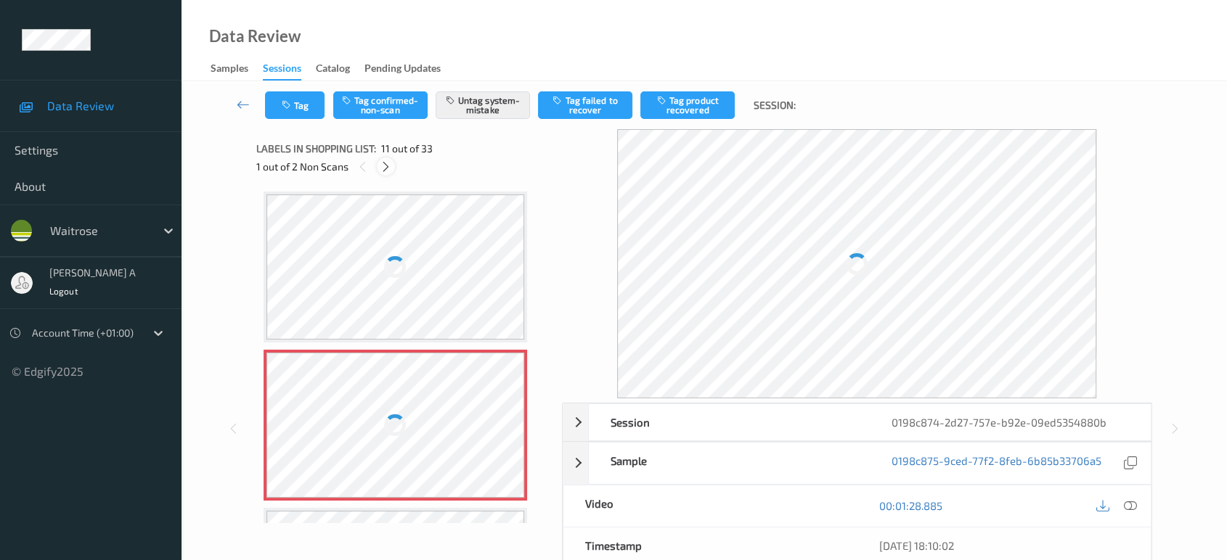
click at [391, 166] on icon at bounding box center [386, 166] width 12 height 13
